Goal: Information Seeking & Learning: Learn about a topic

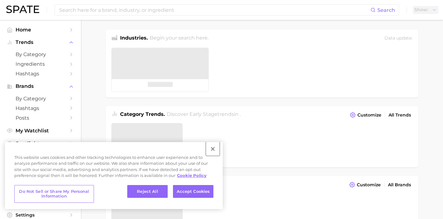
click at [216, 148] on button "Close" at bounding box center [213, 149] width 14 height 14
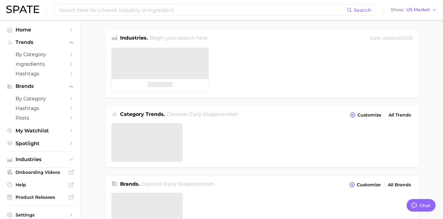
type textarea "x"
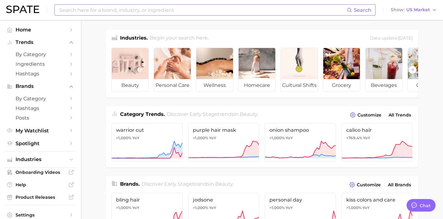
click at [258, 8] on input at bounding box center [202, 10] width 288 height 11
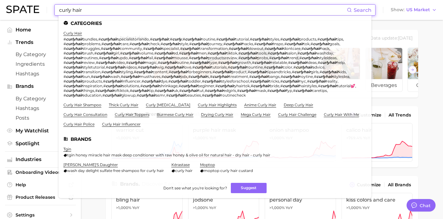
click at [123, 5] on input "curly hair" at bounding box center [202, 10] width 288 height 11
click at [85, 12] on input "curly hair" at bounding box center [202, 10] width 288 height 11
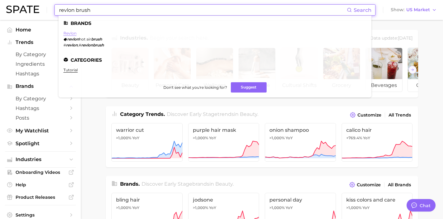
type input "revlon brush"
click at [72, 34] on link "revlon" at bounding box center [69, 33] width 13 height 5
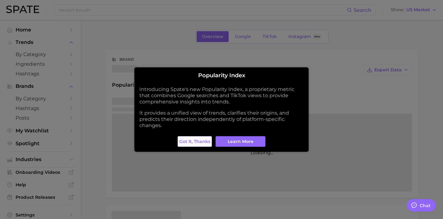
type textarea "x"
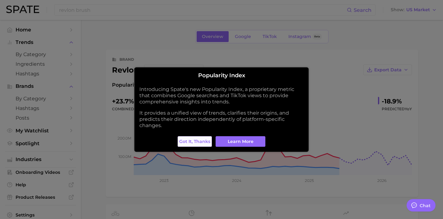
click at [193, 143] on span "Got it, thanks" at bounding box center [194, 141] width 31 height 5
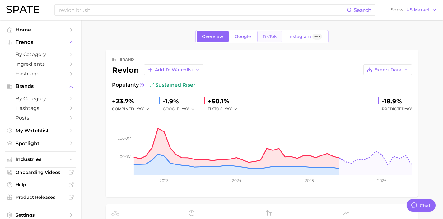
click at [270, 37] on span "TikTok" at bounding box center [269, 36] width 14 height 5
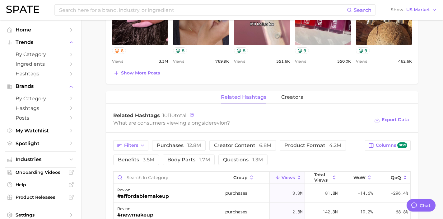
scroll to position [378, 0]
click at [291, 94] on span "creators" at bounding box center [292, 97] width 22 height 6
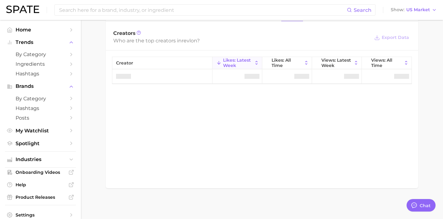
scroll to position [463, 0]
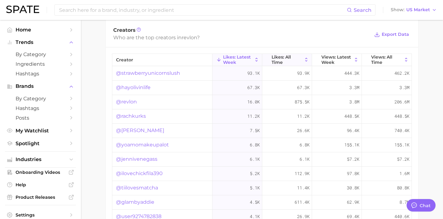
click at [307, 58] on icon at bounding box center [307, 60] width 6 height 6
